Goal: Information Seeking & Learning: Find specific fact

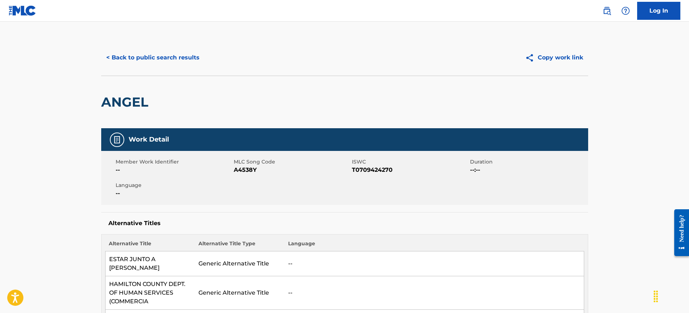
click at [138, 64] on button "< Back to public search results" at bounding box center [152, 58] width 103 height 18
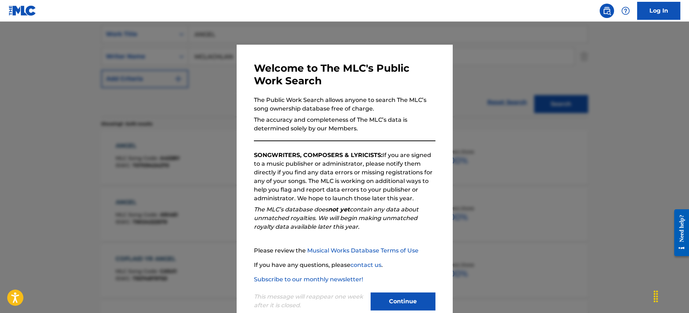
drag, startPoint x: 480, startPoint y: 113, endPoint x: 307, endPoint y: 66, distance: 178.7
click at [479, 113] on div at bounding box center [344, 178] width 689 height 313
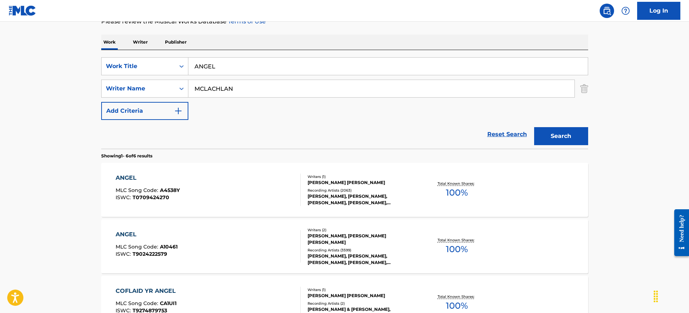
scroll to position [90, 0]
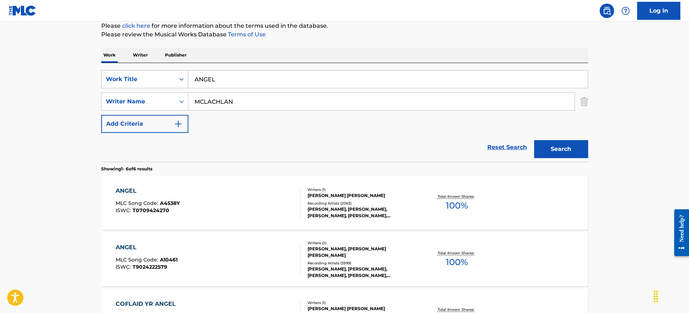
drag, startPoint x: 228, startPoint y: 84, endPoint x: 122, endPoint y: 87, distance: 105.5
click at [122, 87] on div "SearchWithCriteria71e00c02-c449-43da-a321-ee226c07149d Work Title ANGEL" at bounding box center [344, 79] width 487 height 18
paste input "TEARS"
type input "TEARS"
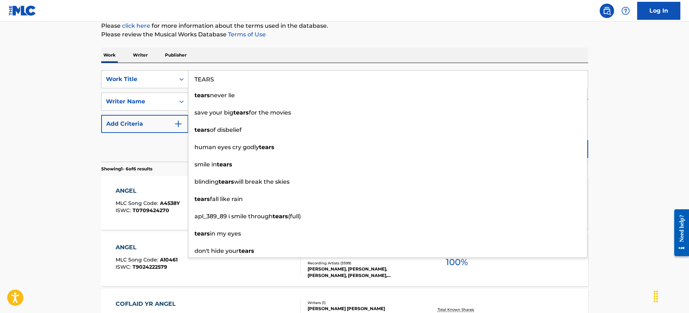
click at [229, 54] on div "Work Writer Publisher" at bounding box center [344, 55] width 487 height 15
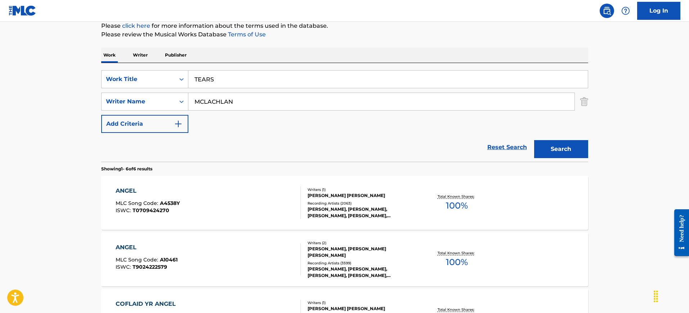
click at [229, 102] on input "MCLACHLAN" at bounding box center [381, 101] width 386 height 17
paste input "XAVIER"
type input "XAVIER"
click at [534, 140] on button "Search" at bounding box center [561, 149] width 54 height 18
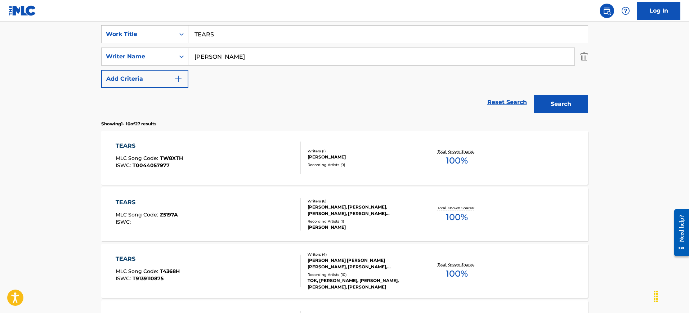
scroll to position [180, 0]
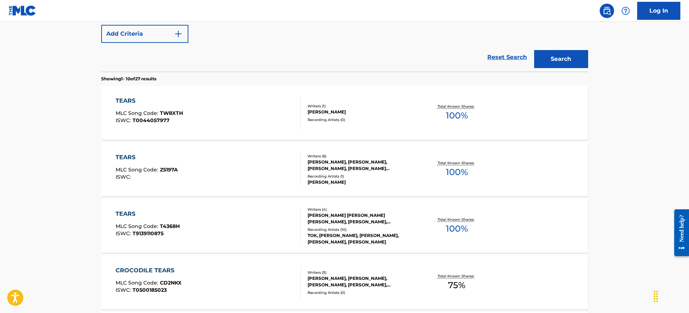
click at [271, 216] on div "TEARS MLC Song Code : T4368H ISWC : T9139110875" at bounding box center [208, 226] width 185 height 32
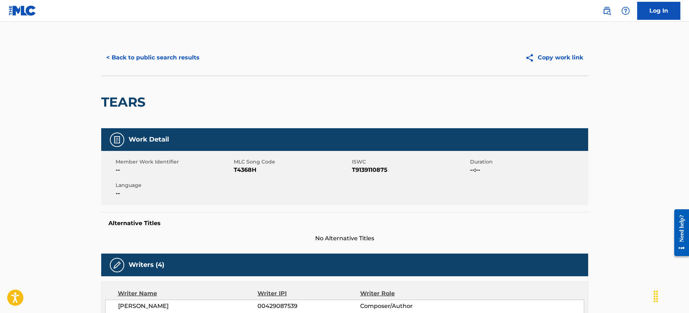
click at [159, 53] on button "< Back to public search results" at bounding box center [152, 58] width 103 height 18
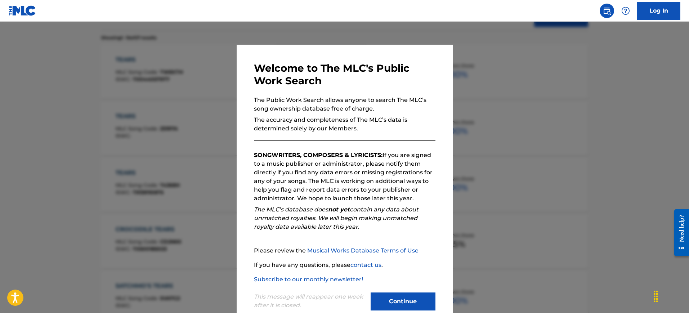
click at [455, 129] on div at bounding box center [344, 178] width 689 height 313
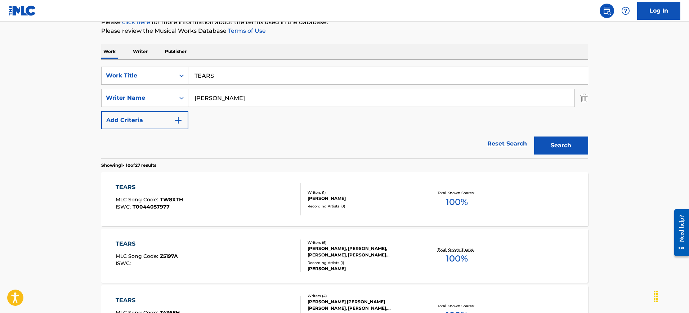
scroll to position [86, 0]
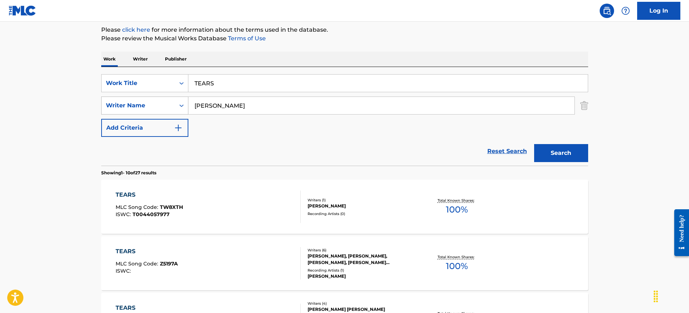
drag, startPoint x: 231, startPoint y: 108, endPoint x: 167, endPoint y: 109, distance: 64.4
click at [167, 109] on div "SearchWithCriteria9cf5a66e-28cf-4e61-b40a-cdec0eef0a87 Writer Name XAVIER" at bounding box center [344, 105] width 487 height 18
paste input "Tears Alistaire McCalla, Craig Thompson, Donovan Bennett, Nigel Staff"
drag, startPoint x: 388, startPoint y: 104, endPoint x: 98, endPoint y: 109, distance: 289.5
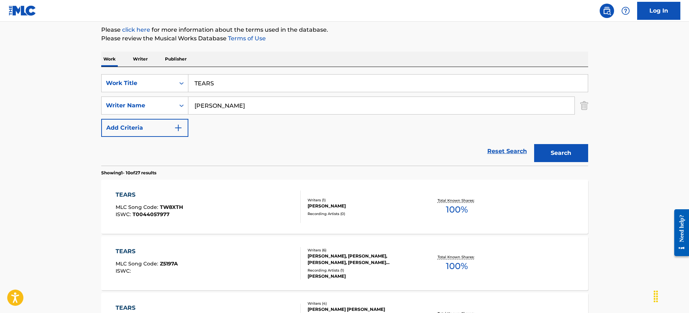
type input "Nigel Staff"
click at [534, 144] on button "Search" at bounding box center [561, 153] width 54 height 18
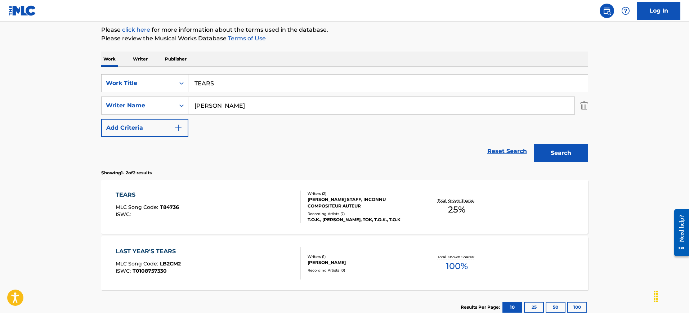
click at [198, 209] on div "TEARS MLC Song Code : T84736 ISWC :" at bounding box center [208, 206] width 185 height 32
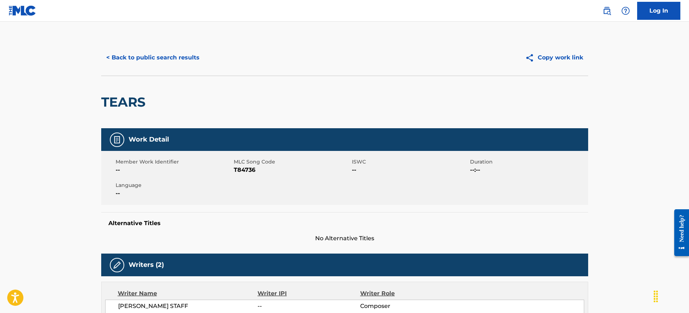
click at [181, 60] on button "< Back to public search results" at bounding box center [152, 58] width 103 height 18
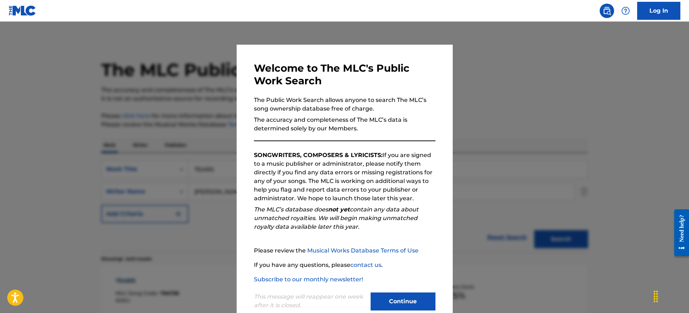
click at [478, 135] on div at bounding box center [344, 178] width 689 height 313
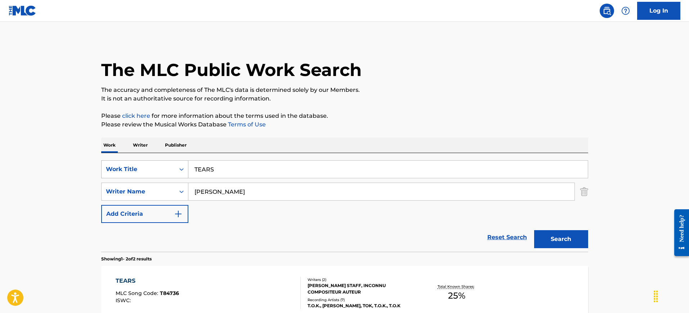
drag, startPoint x: 208, startPoint y: 172, endPoint x: 155, endPoint y: 177, distance: 53.5
click at [155, 177] on div "SearchWithCriteria71e00c02-c449-43da-a321-ee226c07149d Work Title TEARS" at bounding box center [344, 169] width 487 height 18
paste input "Sexy Love Charles Wingate"
type input "Sexy Love Charles Wingate"
drag, startPoint x: 234, startPoint y: 186, endPoint x: 167, endPoint y: 190, distance: 67.1
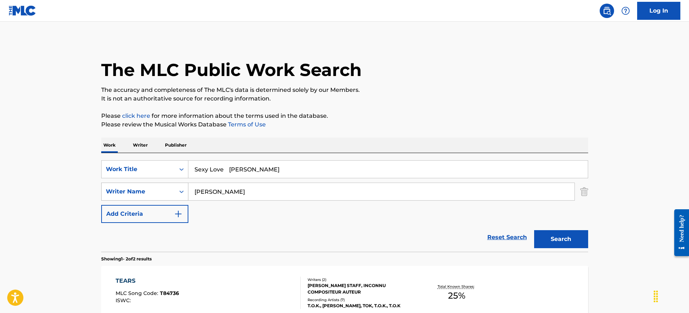
click at [167, 190] on div "SearchWithCriteria9cf5a66e-28cf-4e61-b40a-cdec0eef0a87 Writer Name Nigel Staff" at bounding box center [344, 192] width 487 height 18
paste input "Sexy Love Charles Wingate"
type input "Sexy Love Charles Wingate"
drag, startPoint x: 225, startPoint y: 168, endPoint x: 365, endPoint y: 168, distance: 140.0
click at [365, 168] on input "Sexy Love Charles Wingate" at bounding box center [387, 169] width 399 height 17
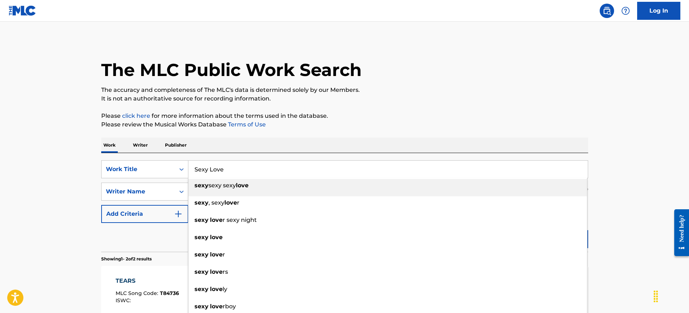
type input "Sexy Love"
click at [269, 122] on p "Please review the Musical Works Database Terms of Use" at bounding box center [344, 124] width 487 height 9
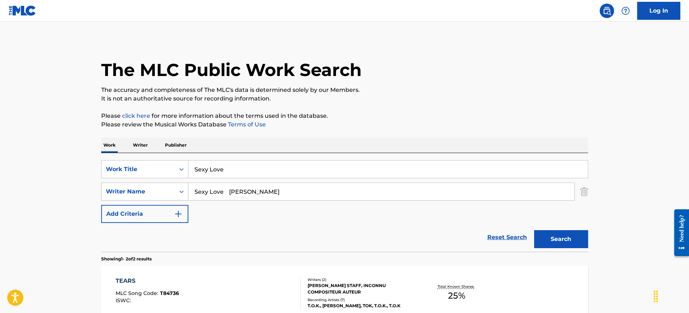
drag, startPoint x: 257, startPoint y: 194, endPoint x: 103, endPoint y: 197, distance: 153.4
click at [103, 198] on div "SearchWithCriteria9cf5a66e-28cf-4e61-b40a-cdec0eef0a87 Writer Name Sexy Love Ch…" at bounding box center [344, 192] width 487 height 18
type input "Wingate"
click at [534, 230] on button "Search" at bounding box center [561, 239] width 54 height 18
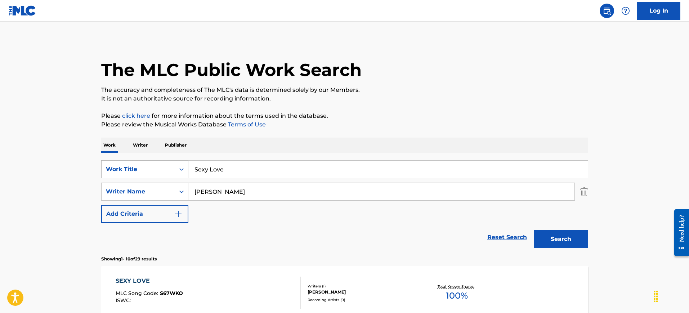
drag, startPoint x: 232, startPoint y: 172, endPoint x: 160, endPoint y: 170, distance: 71.7
click at [158, 168] on div "SearchWithCriteria71e00c02-c449-43da-a321-ee226c07149d Work Title Sexy Love" at bounding box center [344, 169] width 487 height 18
paste input "New Moon (Original Mix) Dusan Sekic, Thiago Zacchi"
type input "New Moon (Original Mix) Dusan Sekic, Thiago Zacchi"
drag, startPoint x: 220, startPoint y: 189, endPoint x: 163, endPoint y: 180, distance: 57.9
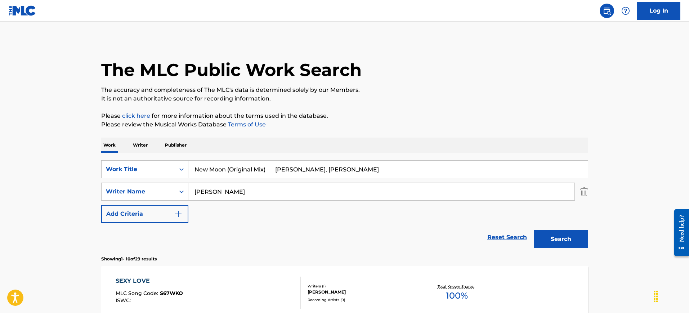
click at [160, 180] on div "SearchWithCriteria71e00c02-c449-43da-a321-ee226c07149d Work Title New Moon (Ori…" at bounding box center [344, 191] width 487 height 63
paste input "New Moon (Original Mix) Dusan Sekic, Thiago Zacchi"
type input "New Moon (Original Mix) Dusan Sekic, Thiago Zacchi"
drag, startPoint x: 226, startPoint y: 168, endPoint x: 386, endPoint y: 181, distance: 160.4
click at [386, 181] on div "SearchWithCriteria71e00c02-c449-43da-a321-ee226c07149d Work Title New Moon (Ori…" at bounding box center [344, 191] width 487 height 63
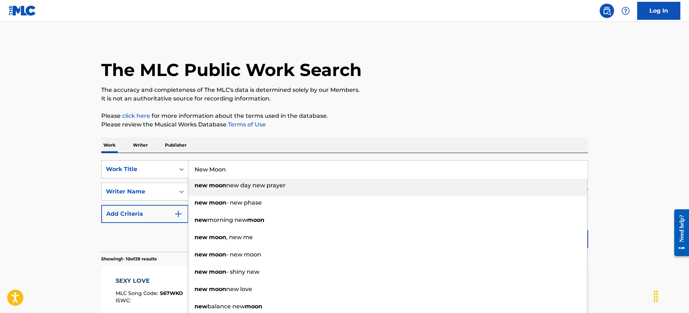
drag, startPoint x: 290, startPoint y: 192, endPoint x: 250, endPoint y: 193, distance: 40.0
click at [250, 193] on li "new moon new day new prayer" at bounding box center [387, 187] width 399 height 17
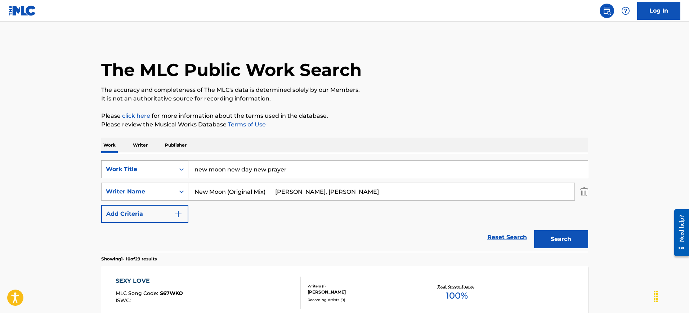
drag, startPoint x: 298, startPoint y: 170, endPoint x: 118, endPoint y: 167, distance: 180.4
click at [111, 170] on div "SearchWithCriteria71e00c02-c449-43da-a321-ee226c07149d Work Title new moon new …" at bounding box center [344, 169] width 487 height 18
paste input "New Moon (Original Mix) Dusan Sekic, Thiago Zacchi"
drag, startPoint x: 226, startPoint y: 168, endPoint x: 456, endPoint y: 196, distance: 231.7
click at [456, 196] on div "SearchWithCriteria71e00c02-c449-43da-a321-ee226c07149d Work Title New Moon (Ori…" at bounding box center [344, 191] width 487 height 63
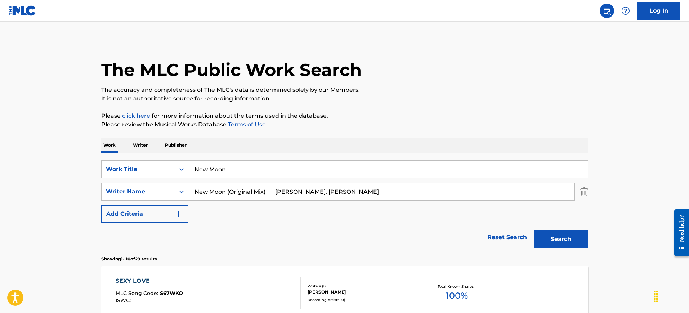
type input "New Moon"
drag, startPoint x: 290, startPoint y: 191, endPoint x: 119, endPoint y: 177, distance: 171.6
click at [118, 178] on div "SearchWithCriteria71e00c02-c449-43da-a321-ee226c07149d Work Title New Moon Sear…" at bounding box center [344, 191] width 487 height 63
click at [118, 178] on div "Work Title" at bounding box center [144, 169] width 87 height 18
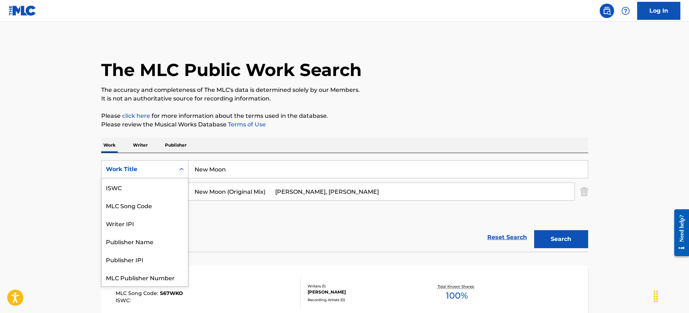
scroll to position [18, 0]
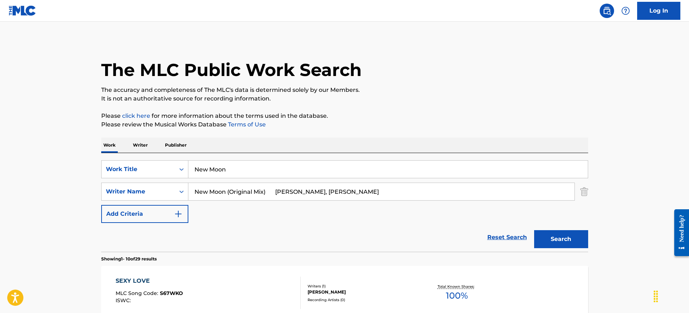
drag, startPoint x: 304, startPoint y: 190, endPoint x: 437, endPoint y: 203, distance: 133.8
click at [458, 203] on div "SearchWithCriteria71e00c02-c449-43da-a321-ee226c07149d Work Title New Moon Sear…" at bounding box center [344, 191] width 487 height 63
drag, startPoint x: 289, startPoint y: 191, endPoint x: 0, endPoint y: 152, distance: 291.0
type input "Sekic"
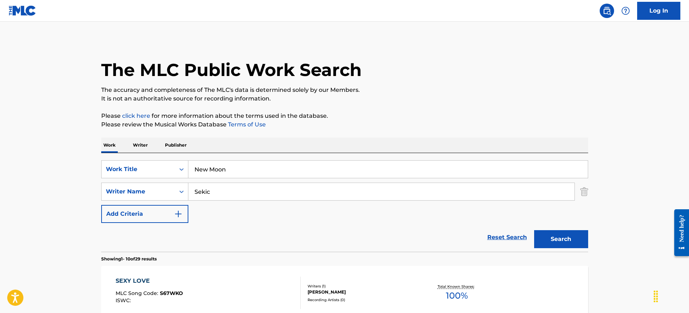
click at [534, 230] on button "Search" at bounding box center [561, 239] width 54 height 18
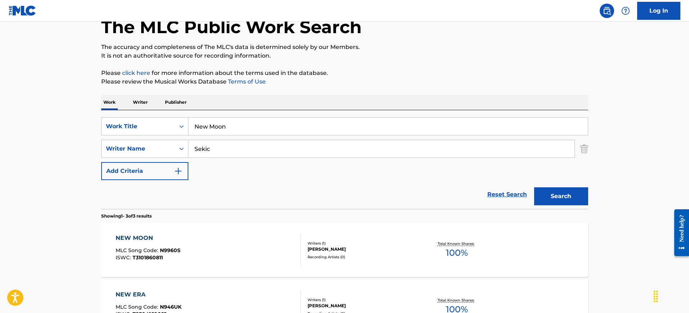
scroll to position [45, 0]
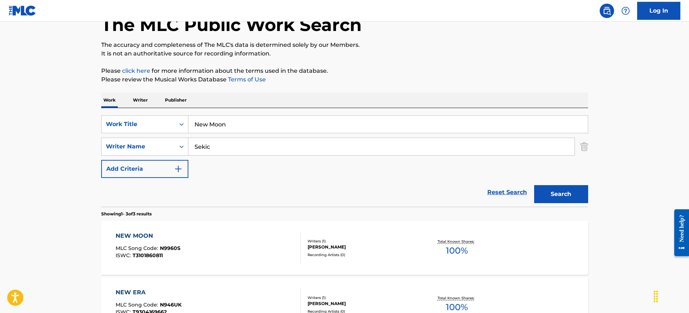
click at [247, 153] on input "Sekic" at bounding box center [381, 146] width 386 height 17
click at [534, 185] on button "Search" at bounding box center [561, 194] width 54 height 18
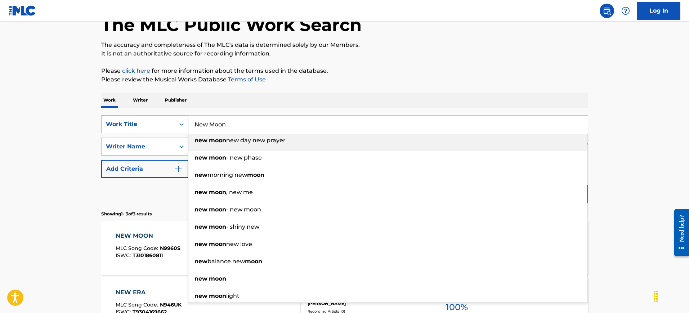
drag, startPoint x: 246, startPoint y: 127, endPoint x: 113, endPoint y: 130, distance: 132.5
click at [113, 130] on div "SearchWithCriteria71e00c02-c449-43da-a321-ee226c07149d Work Title New Moon new …" at bounding box center [344, 124] width 487 height 18
paste input "Jersey"
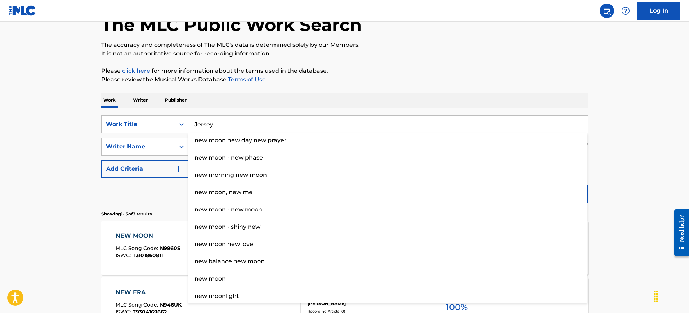
type input "Jersey"
click at [301, 96] on div "Work Writer Publisher" at bounding box center [344, 100] width 487 height 15
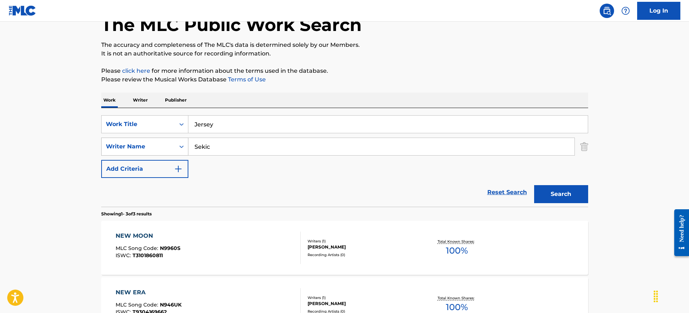
drag, startPoint x: 211, startPoint y: 146, endPoint x: 161, endPoint y: 152, distance: 50.7
click at [161, 152] on div "SearchWithCriteria9cf5a66e-28cf-4e61-b40a-cdec0eef0a87 Writer Name Sekic" at bounding box center [344, 147] width 487 height 18
paste input "oriano Karl Raymond"
type input "Soriano Karl Raymond"
click at [534, 185] on button "Search" at bounding box center [561, 194] width 54 height 18
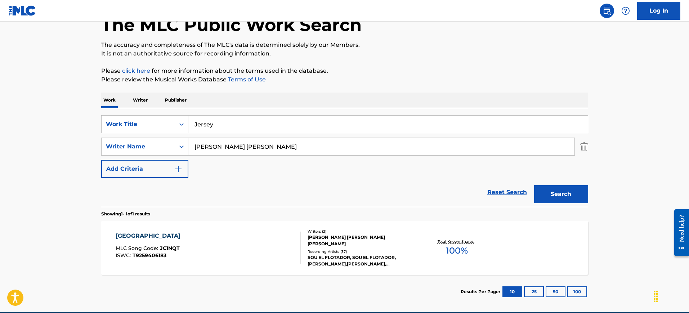
scroll to position [79, 0]
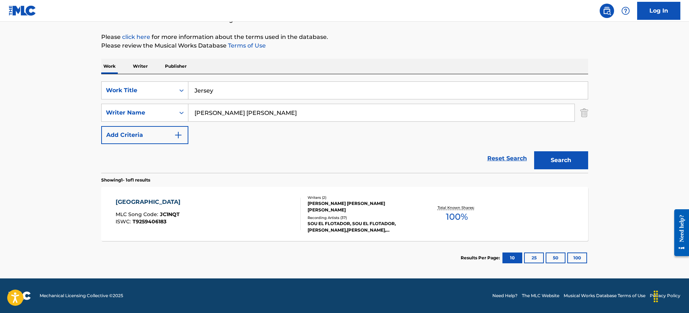
click at [248, 203] on div "JERSEY MLC Song Code : JC1NQT ISWC : T9259406183" at bounding box center [208, 214] width 185 height 32
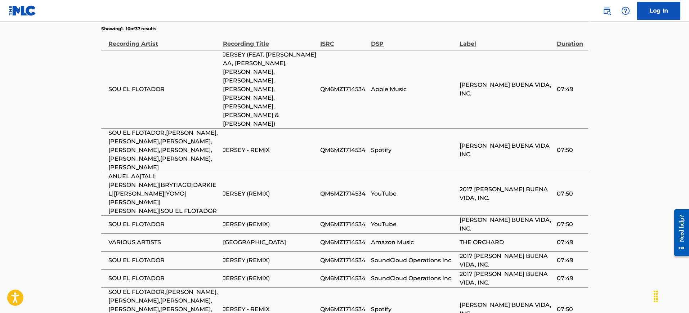
scroll to position [675, 0]
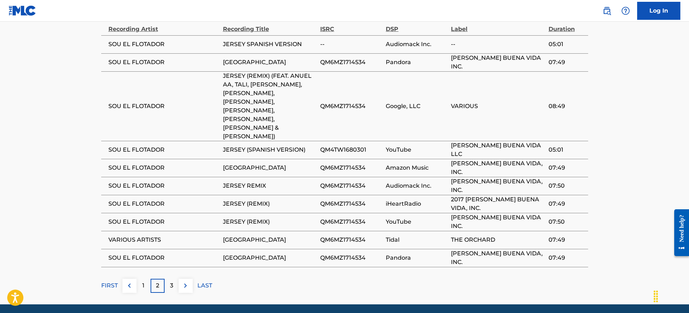
click at [167, 279] on div "3" at bounding box center [172, 286] width 14 height 14
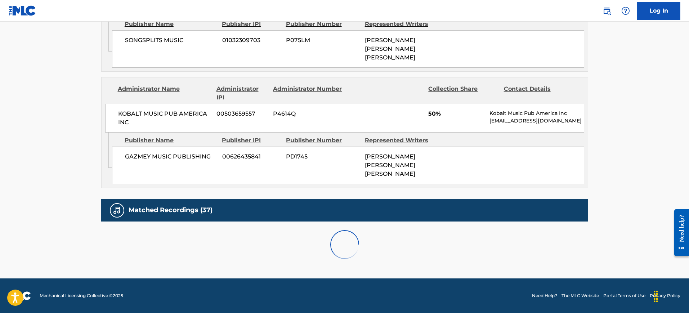
scroll to position [651, 0]
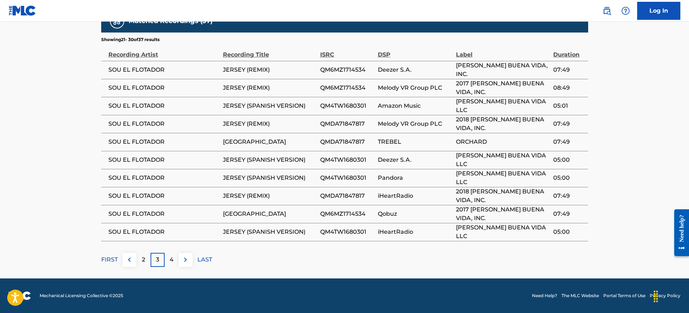
click at [168, 255] on div "4" at bounding box center [172, 260] width 14 height 14
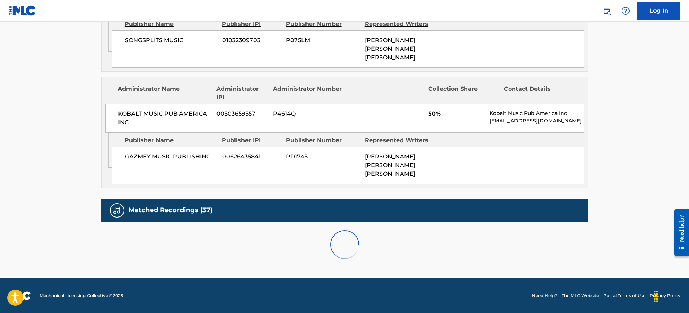
scroll to position [597, 0]
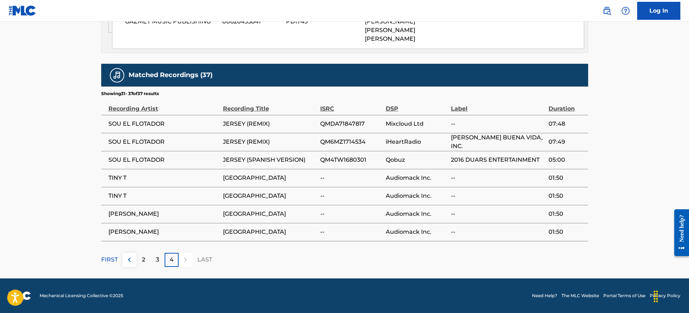
click at [112, 256] on p "FIRST" at bounding box center [109, 259] width 17 height 9
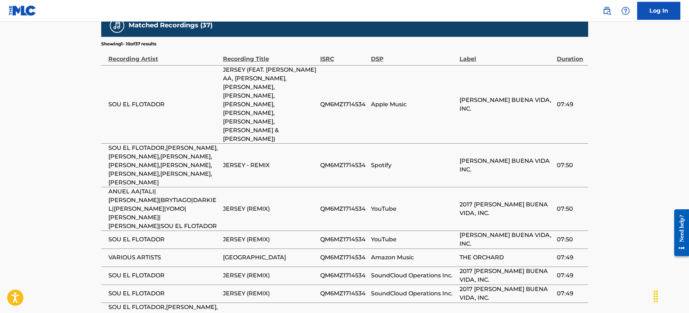
scroll to position [631, 0]
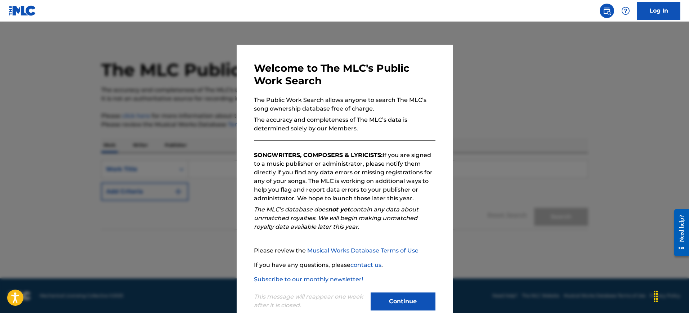
click at [159, 80] on div at bounding box center [344, 178] width 689 height 313
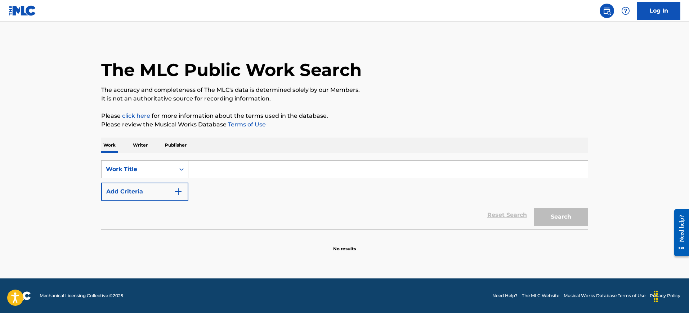
click at [211, 173] on input "Search Form" at bounding box center [387, 169] width 399 height 17
paste input "SEXY LOVE [PERSON_NAME]"
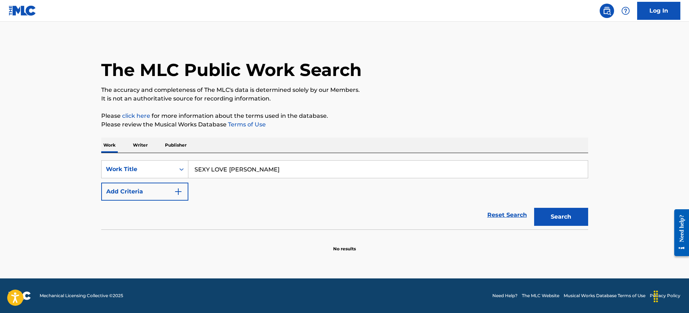
type input "SEXY LOVE [PERSON_NAME]"
click at [180, 185] on button "Add Criteria" at bounding box center [144, 192] width 87 height 18
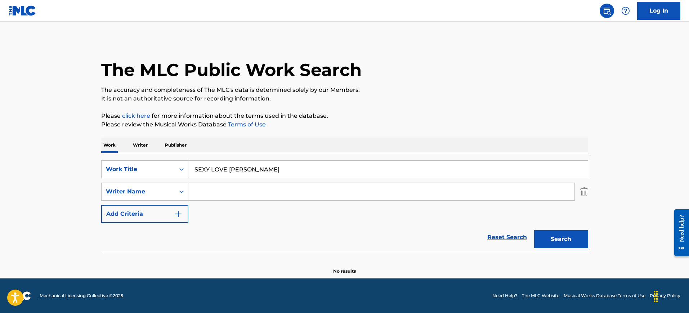
click at [198, 187] on input "Search Form" at bounding box center [381, 191] width 386 height 17
paste input "SEXY LOVE [PERSON_NAME]"
type input "SEXY LOVE [PERSON_NAME]"
drag, startPoint x: 233, startPoint y: 170, endPoint x: 342, endPoint y: 180, distance: 109.5
click at [342, 180] on div "SearchWithCriteria10152cf8-58cd-4ad8-b24b-b5061a40c41c Work Title SEXY LOVE [PE…" at bounding box center [344, 191] width 487 height 63
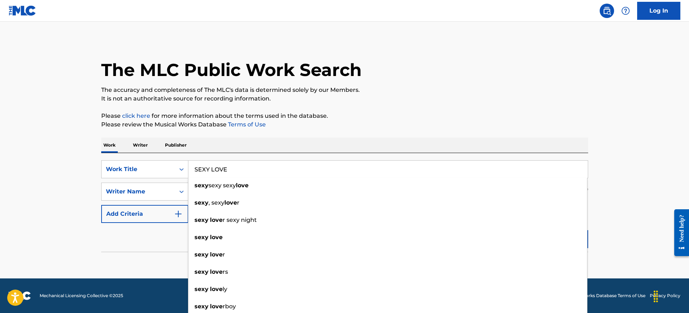
type input "SEXY LOVE"
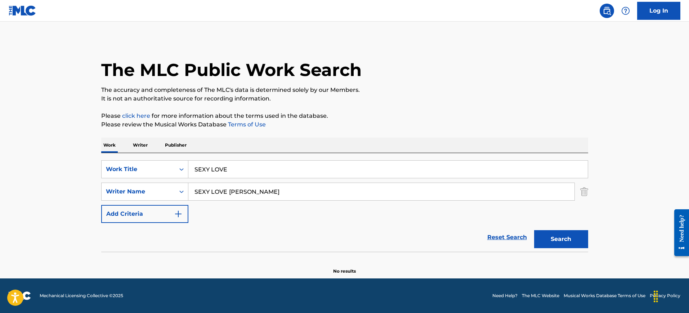
click at [234, 132] on div "The MLC Public Work Search The accuracy and completeness of The MLC's data is d…" at bounding box center [345, 157] width 504 height 235
drag, startPoint x: 247, startPoint y: 192, endPoint x: 94, endPoint y: 183, distance: 153.3
click at [94, 183] on div "The MLC Public Work Search The accuracy and completeness of The MLC's data is d…" at bounding box center [345, 157] width 504 height 235
type input "Arouri"
click at [534, 230] on button "Search" at bounding box center [561, 239] width 54 height 18
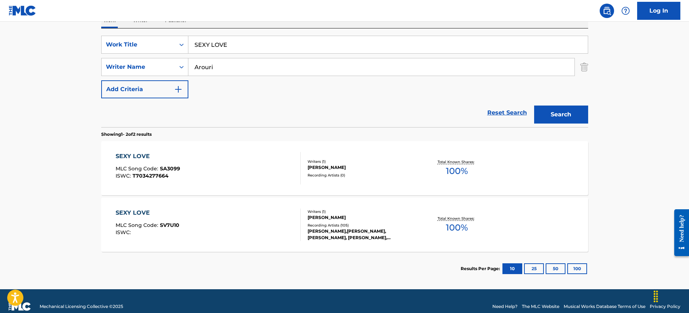
scroll to position [135, 0]
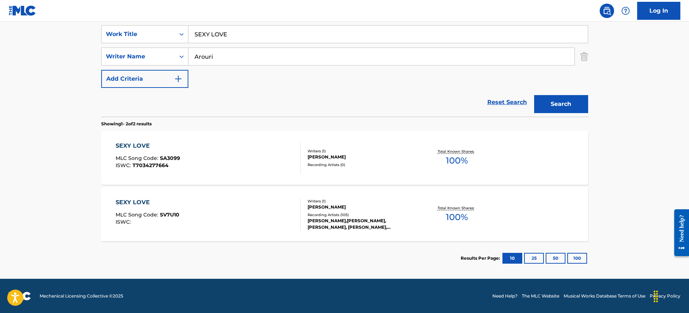
click at [200, 218] on div "SEXY LOVE MLC Song Code : SV7U10 ISWC :" at bounding box center [208, 214] width 185 height 32
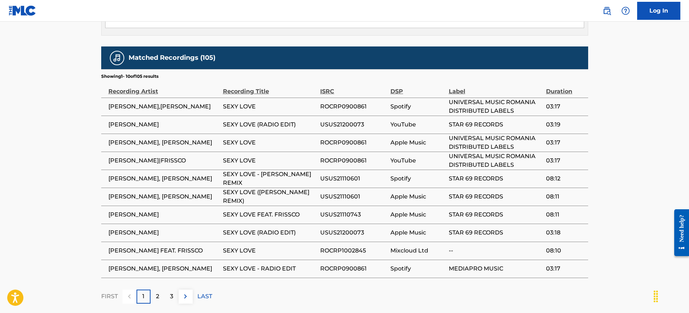
scroll to position [410, 0]
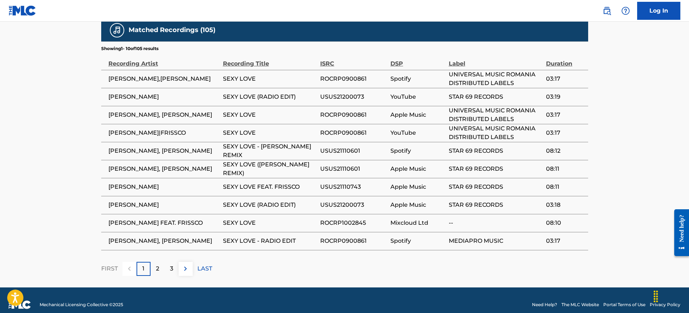
click at [160, 266] on div "2" at bounding box center [157, 269] width 14 height 14
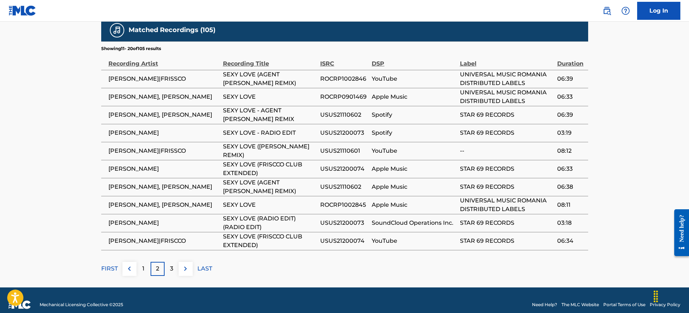
click at [168, 265] on div "3" at bounding box center [172, 269] width 14 height 14
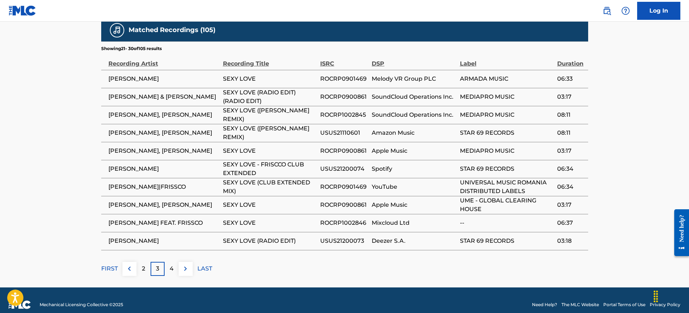
click at [170, 266] on p "4" at bounding box center [172, 268] width 4 height 9
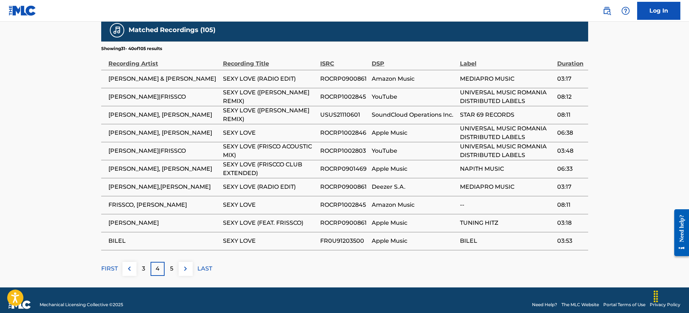
click at [171, 266] on p "5" at bounding box center [171, 268] width 3 height 9
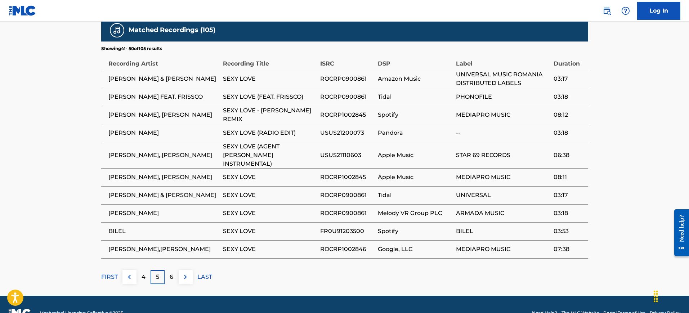
click at [170, 273] on p "6" at bounding box center [172, 277] width 4 height 9
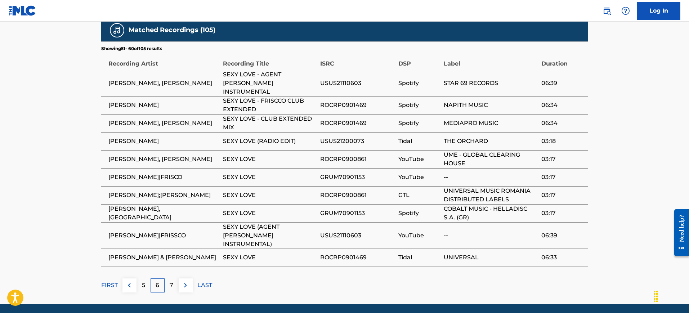
click at [170, 281] on p "7" at bounding box center [172, 285] width 4 height 9
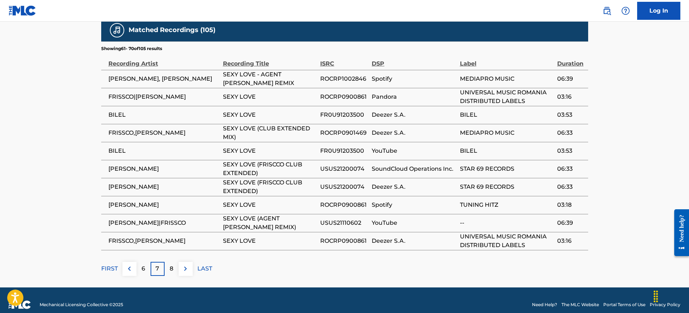
click at [170, 266] on p "8" at bounding box center [172, 268] width 4 height 9
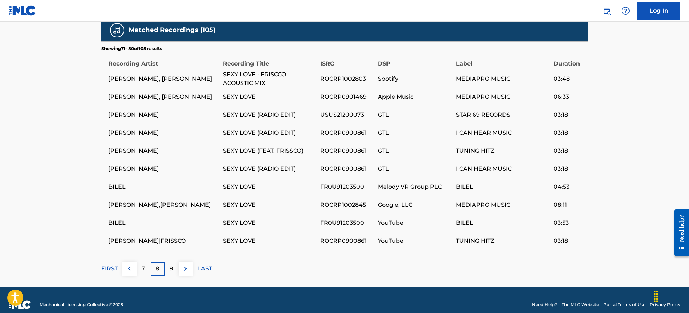
click at [170, 266] on p "9" at bounding box center [172, 268] width 4 height 9
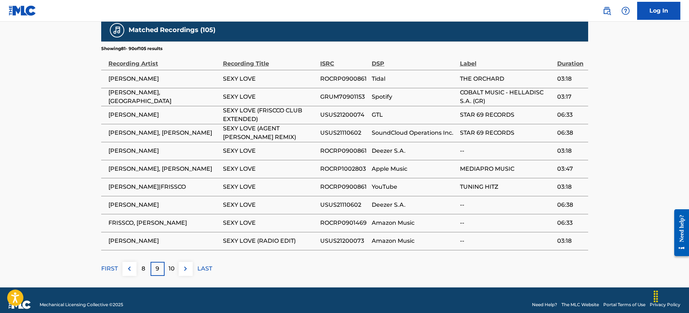
click at [170, 266] on p "10" at bounding box center [171, 268] width 6 height 9
